Goal: Information Seeking & Learning: Learn about a topic

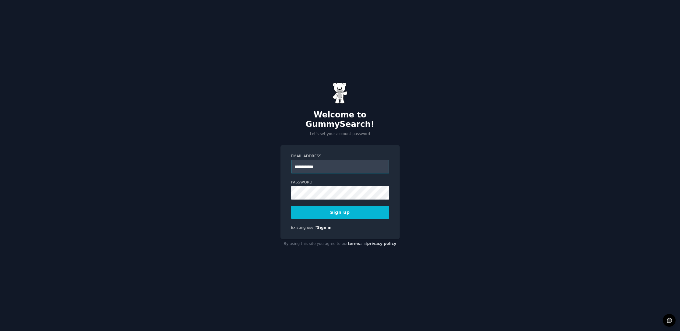
type input "**********"
click at [543, 137] on div "**********" at bounding box center [340, 165] width 680 height 331
click at [291, 200] on div at bounding box center [291, 200] width 0 height 0
click at [343, 207] on button "Sign up" at bounding box center [340, 212] width 98 height 13
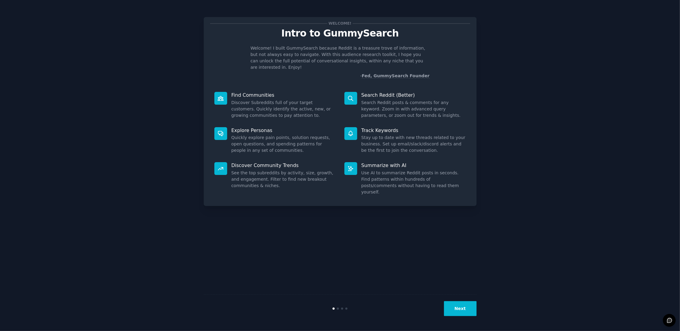
click at [469, 313] on button "Next" at bounding box center [460, 309] width 33 height 15
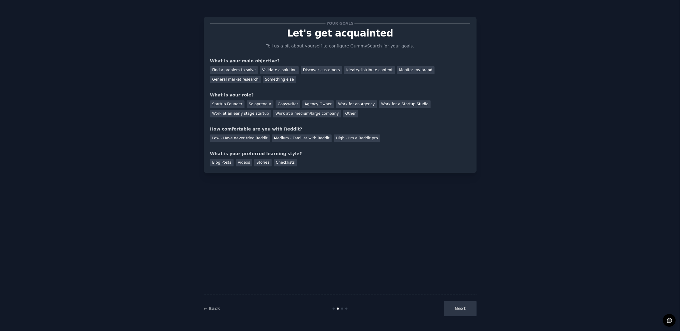
click at [469, 312] on div "Next" at bounding box center [431, 309] width 91 height 15
click at [230, 67] on div "Find a problem to solve" at bounding box center [234, 70] width 48 height 8
click at [228, 103] on div "Startup Founder" at bounding box center [227, 105] width 34 height 8
click at [299, 137] on div "Medium - Familiar with Reddit" at bounding box center [302, 139] width 60 height 8
click at [216, 163] on div "Blog Posts" at bounding box center [221, 163] width 23 height 8
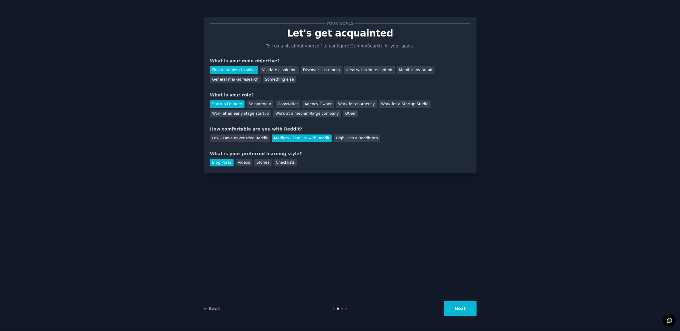
click at [467, 313] on button "Next" at bounding box center [460, 309] width 33 height 15
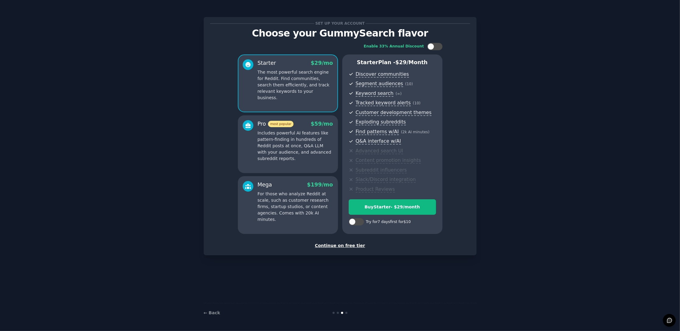
click at [332, 247] on div "Continue on free tier" at bounding box center [340, 246] width 260 height 6
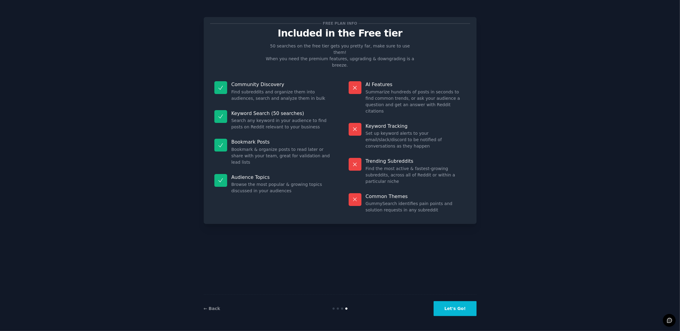
click at [454, 311] on button "Let's Go!" at bounding box center [455, 309] width 43 height 15
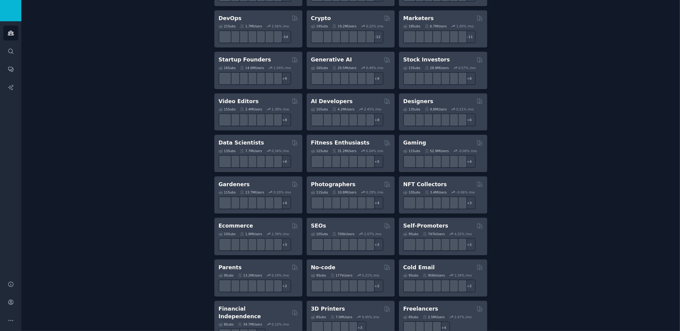
scroll to position [183, 0]
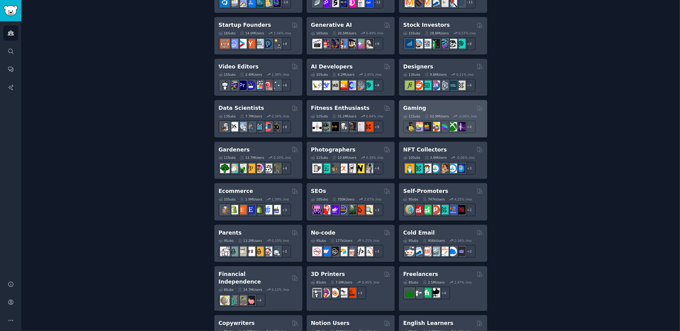
click at [417, 105] on h2 "Gaming" at bounding box center [414, 108] width 23 height 8
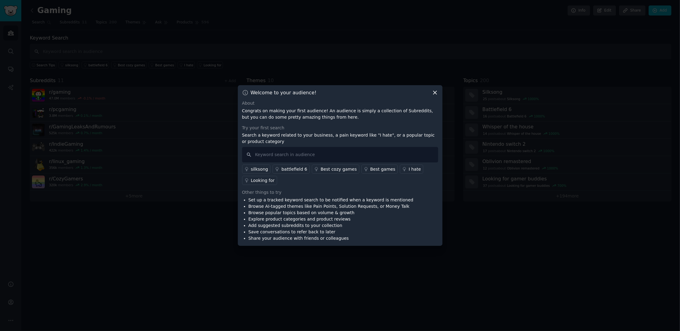
click at [435, 91] on icon at bounding box center [435, 93] width 6 height 6
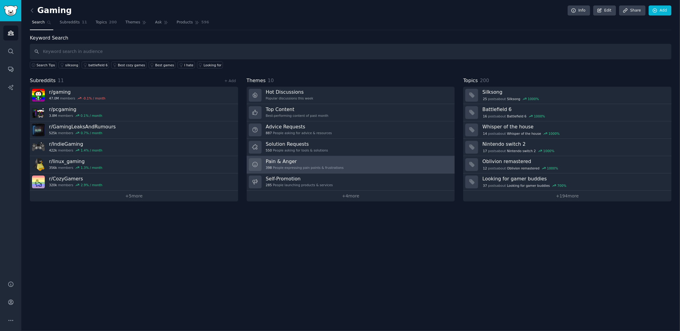
click at [336, 166] on link "Pain & Anger 398 People expressing pain points & frustrations" at bounding box center [351, 164] width 208 height 17
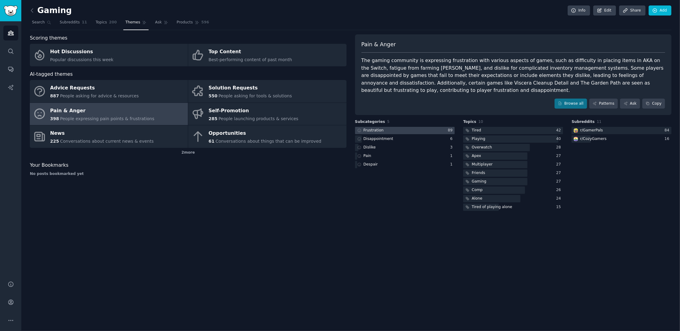
click at [375, 128] on div "Frustration" at bounding box center [374, 130] width 20 height 5
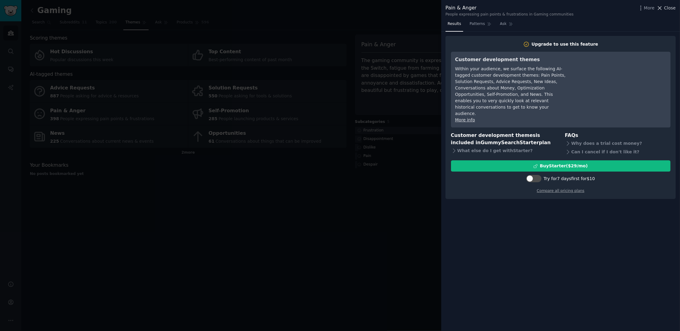
click at [669, 9] on span "Close" at bounding box center [670, 8] width 12 height 6
